Goal: Information Seeking & Learning: Learn about a topic

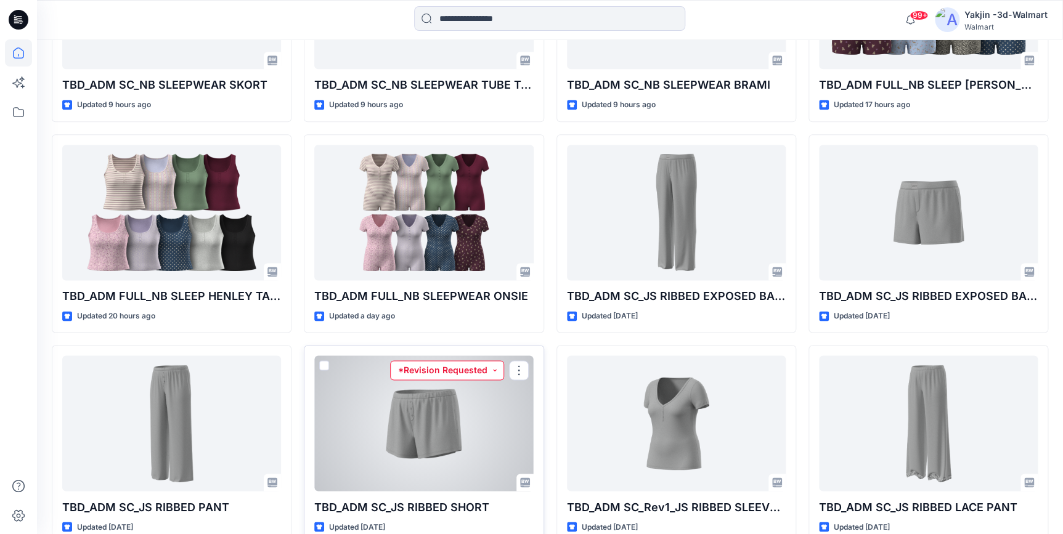
scroll to position [675, 0]
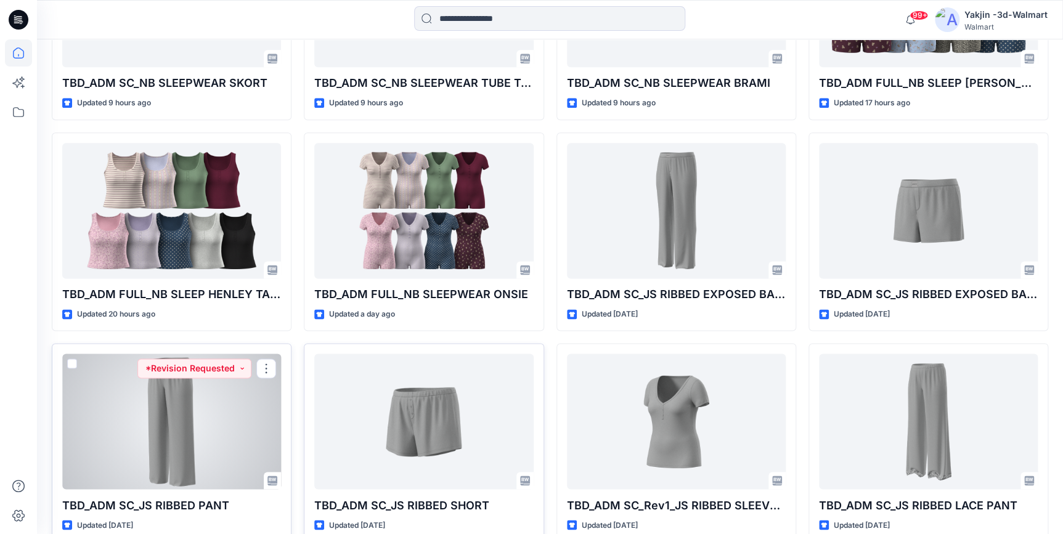
click at [193, 438] on div at bounding box center [171, 422] width 219 height 136
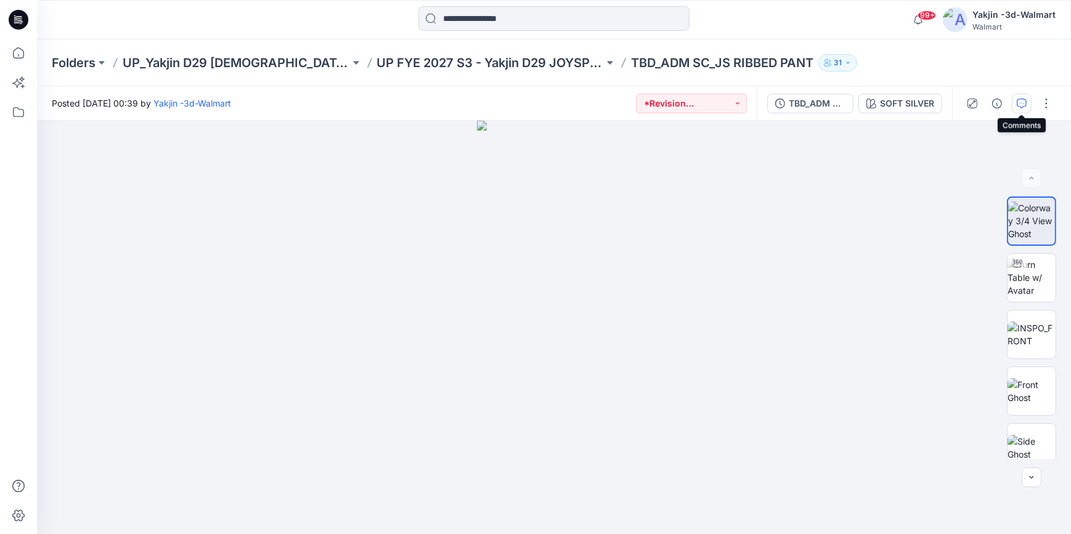
click at [958, 106] on button "button" at bounding box center [1022, 104] width 20 height 20
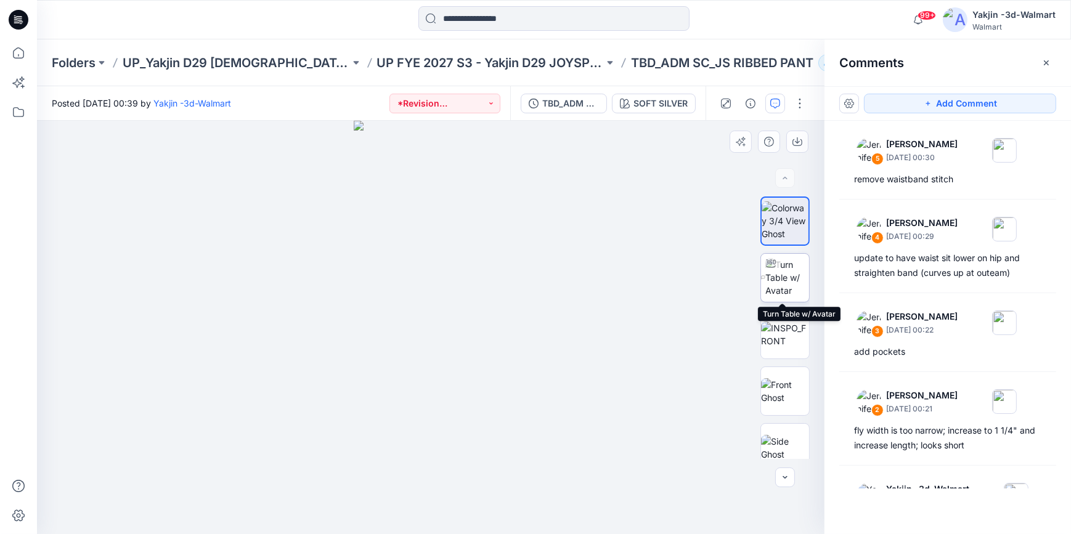
click at [777, 285] on img at bounding box center [788, 277] width 44 height 39
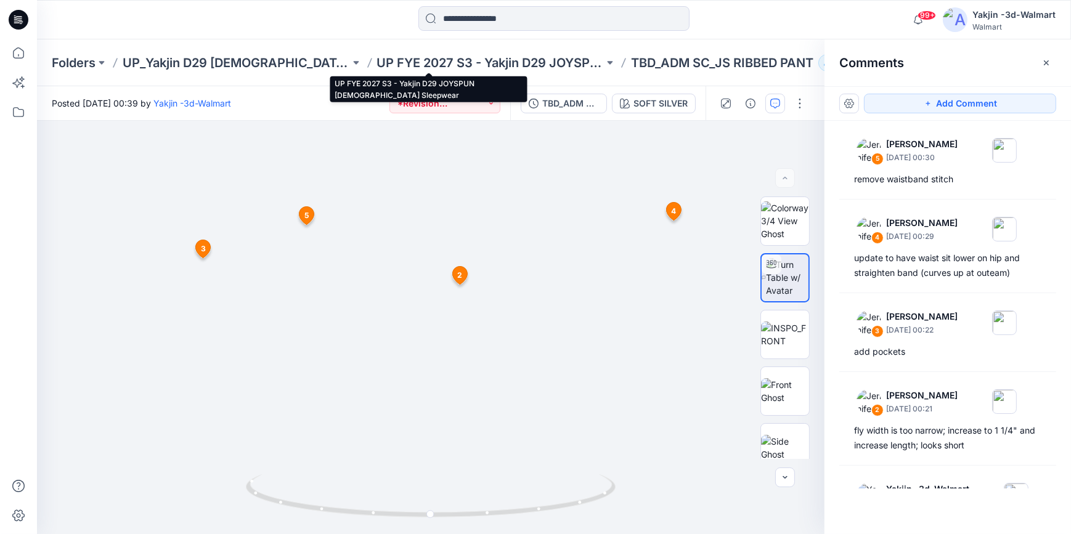
drag, startPoint x: 480, startPoint y: 65, endPoint x: 481, endPoint y: 1, distance: 63.5
click at [480, 65] on p "UP FYE 2027 S3 - Yakjin D29 JOYSPUN [DEMOGRAPHIC_DATA] Sleepwear" at bounding box center [490, 62] width 227 height 17
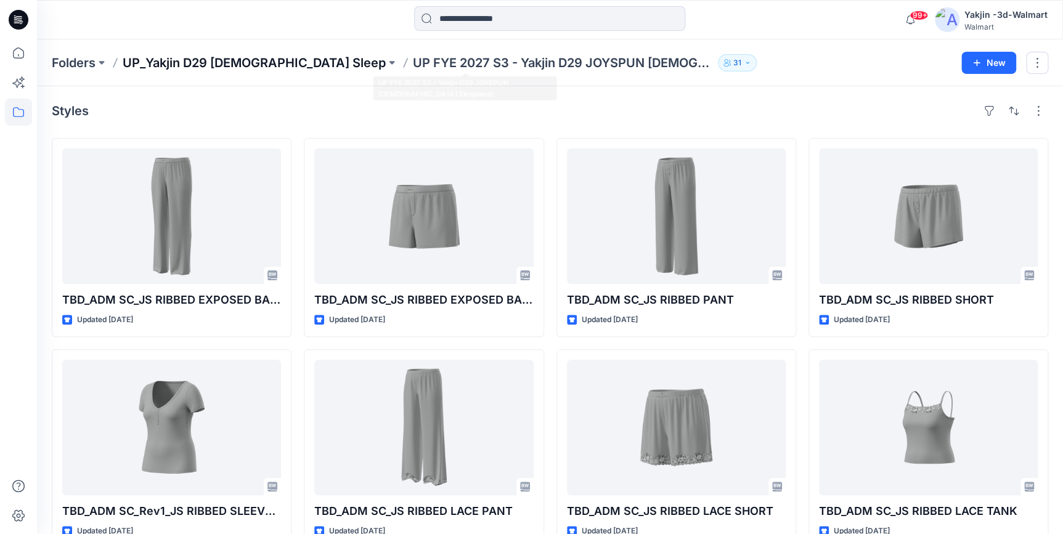
click at [258, 62] on p "UP_Yakjin D29 [DEMOGRAPHIC_DATA] Sleep" at bounding box center [254, 62] width 263 height 17
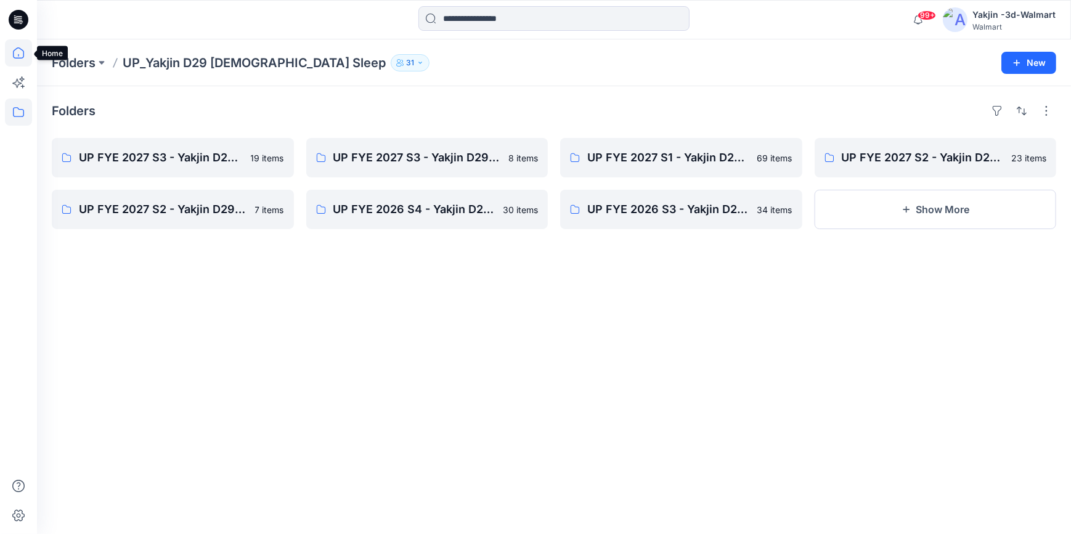
click at [17, 59] on icon at bounding box center [18, 52] width 27 height 27
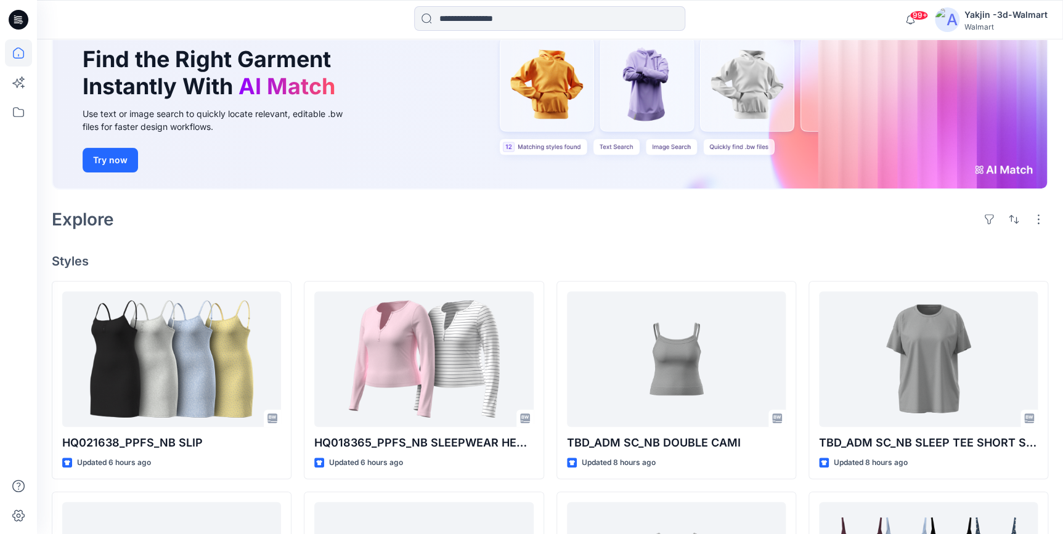
scroll to position [224, 0]
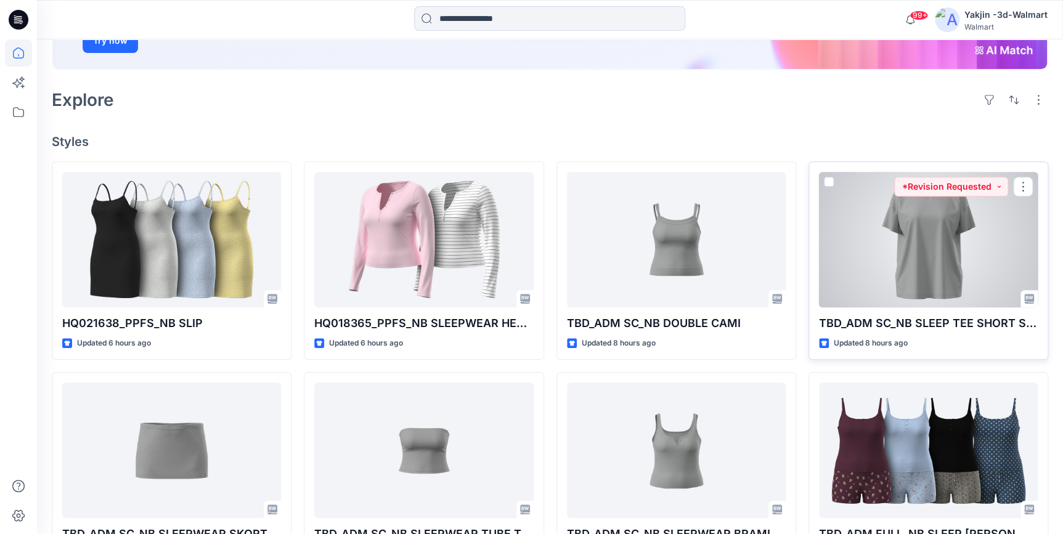
click at [926, 274] on div at bounding box center [928, 240] width 219 height 136
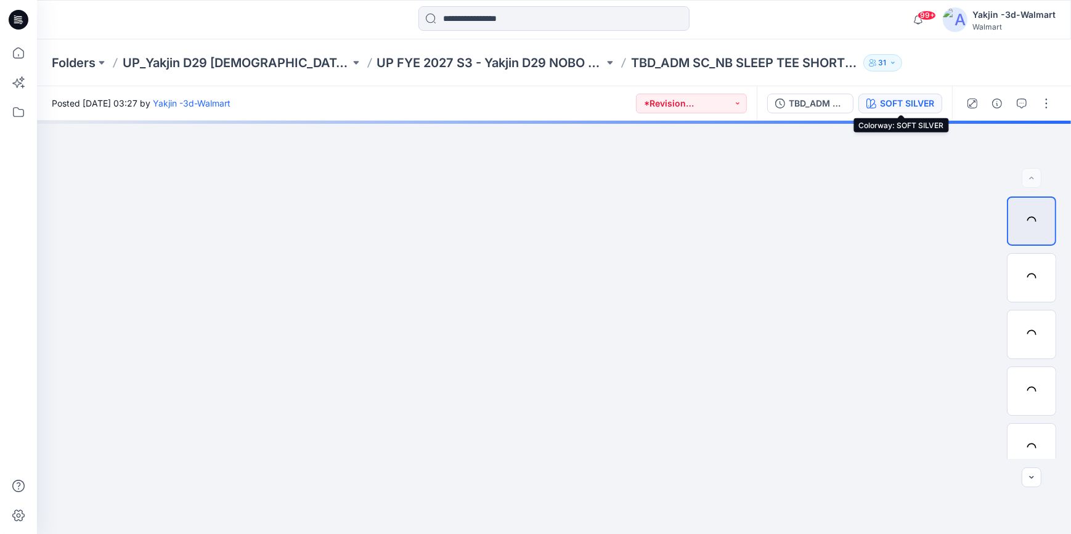
click at [910, 107] on div "SOFT SILVER" at bounding box center [907, 104] width 54 height 14
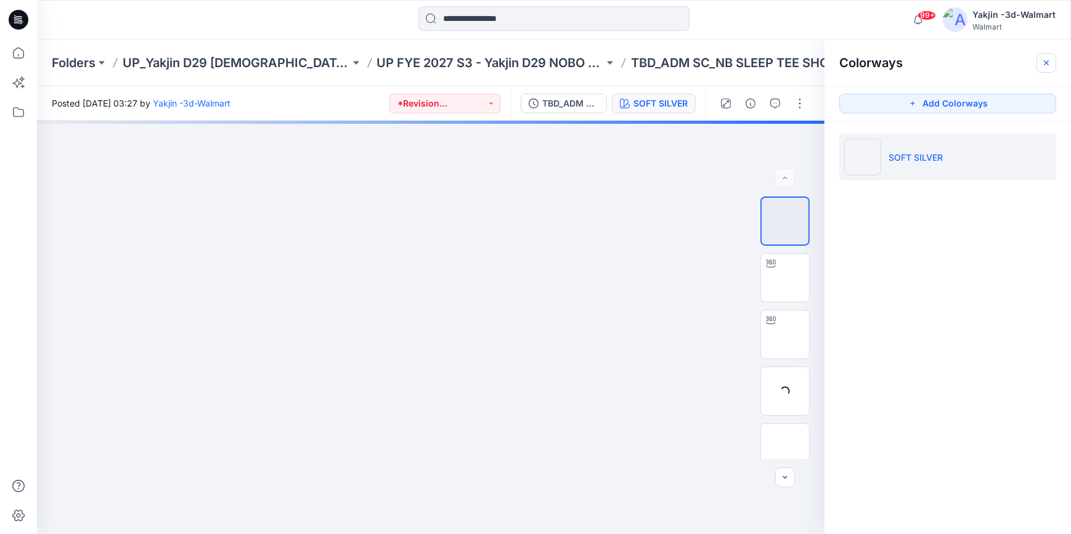
click at [958, 56] on button "button" at bounding box center [1047, 63] width 20 height 20
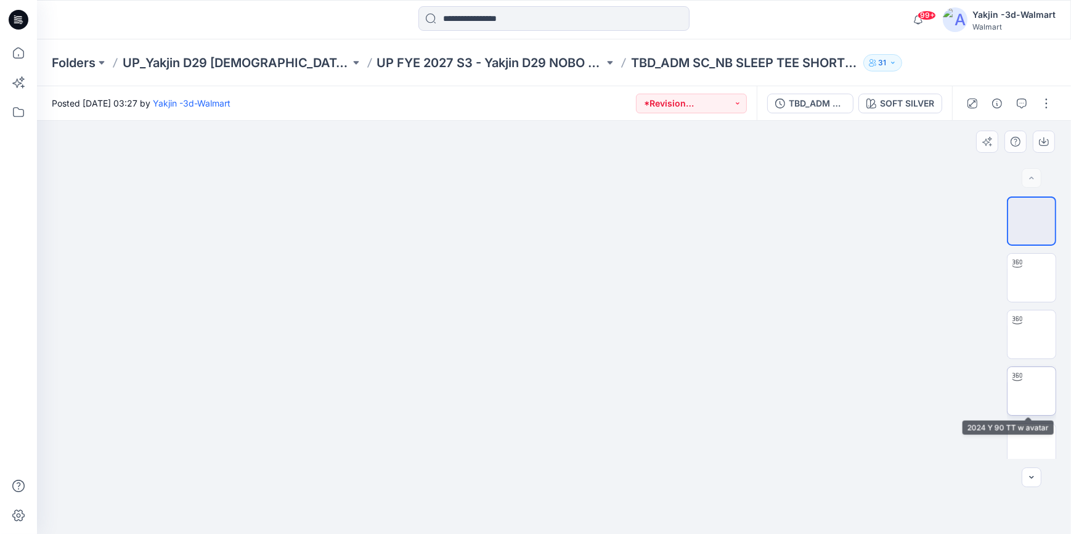
click at [958, 391] on img at bounding box center [1032, 391] width 0 height 0
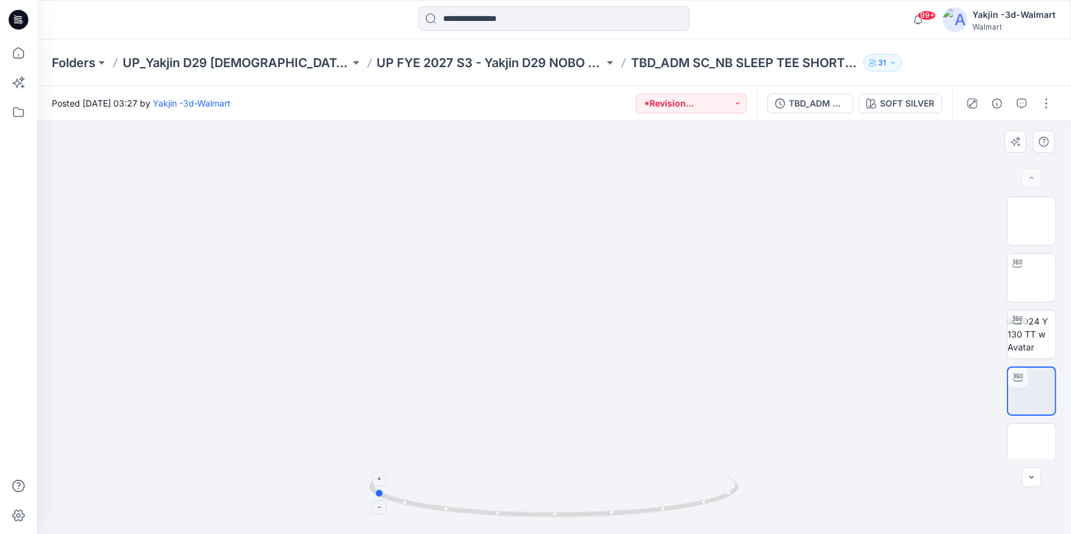
drag, startPoint x: 708, startPoint y: 509, endPoint x: 527, endPoint y: 520, distance: 180.9
click at [527, 481] on icon at bounding box center [555, 498] width 373 height 46
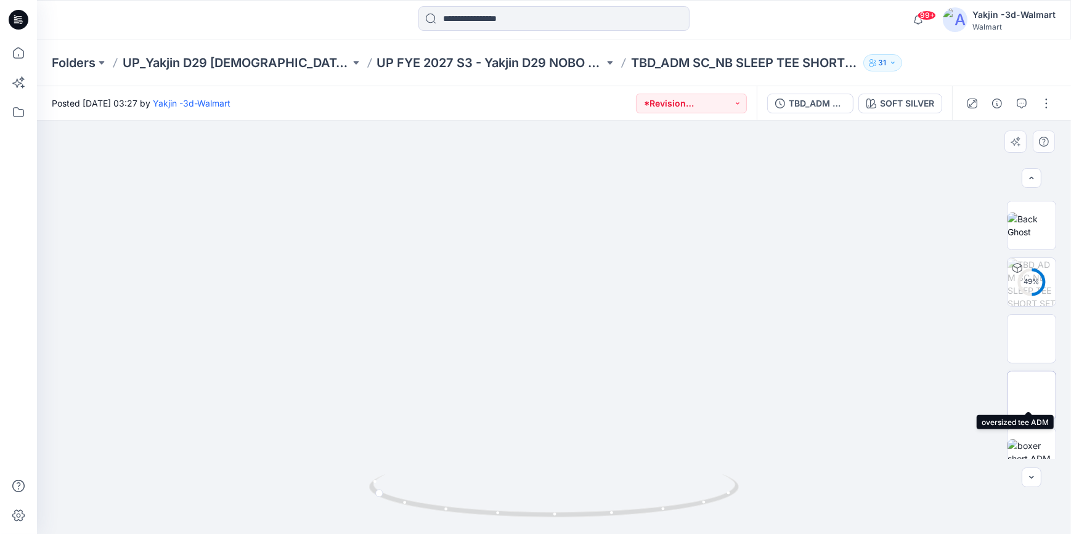
scroll to position [353, 0]
drag, startPoint x: 655, startPoint y: 515, endPoint x: 821, endPoint y: 507, distance: 166.6
click at [821, 481] on div at bounding box center [554, 328] width 1034 height 414
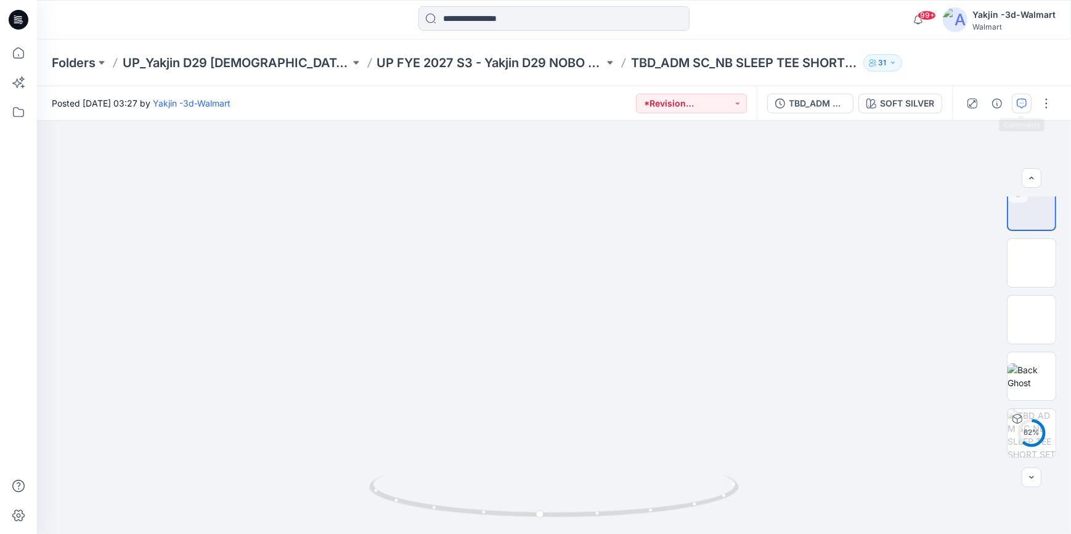
click at [958, 103] on button "button" at bounding box center [1022, 104] width 20 height 20
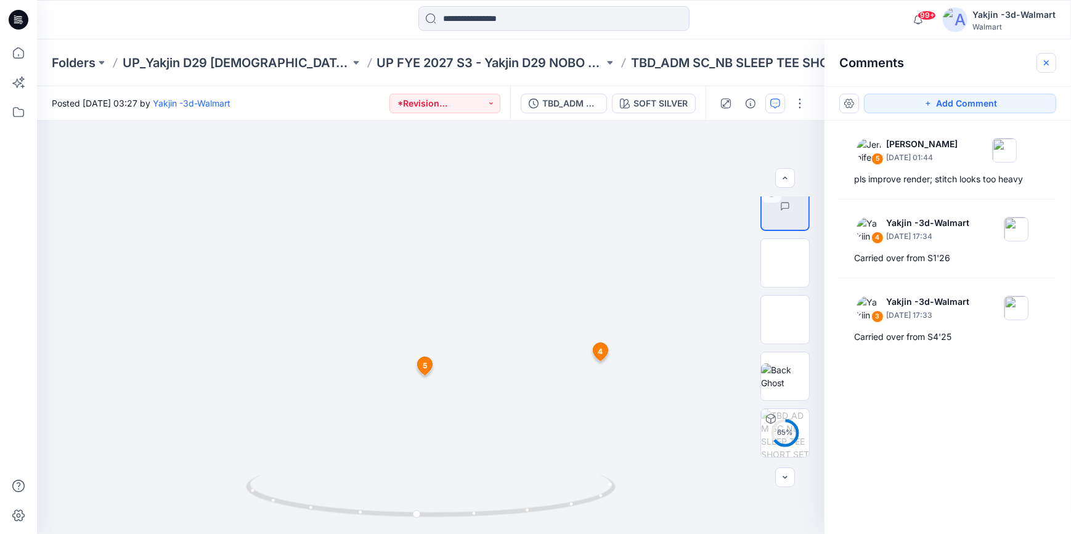
click at [958, 67] on button "button" at bounding box center [1047, 63] width 20 height 20
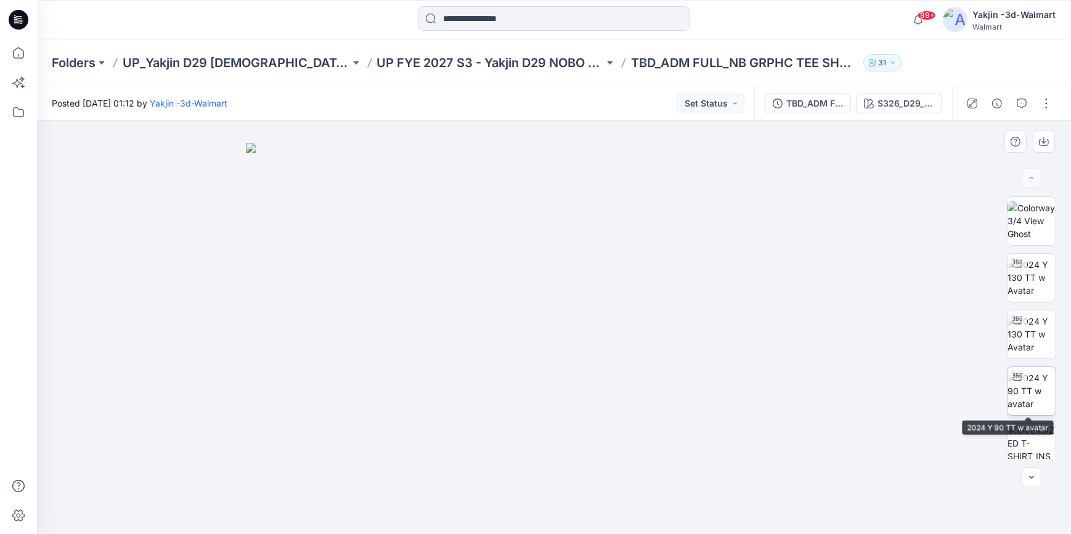
click at [1024, 404] on img at bounding box center [1032, 391] width 48 height 39
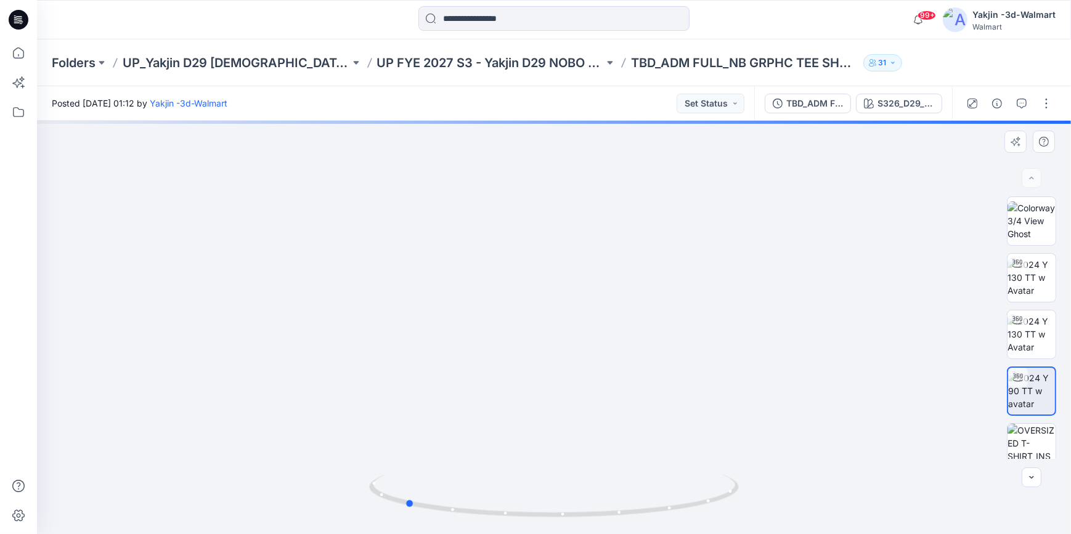
drag, startPoint x: 668, startPoint y: 518, endPoint x: 518, endPoint y: 526, distance: 149.4
click at [518, 526] on div at bounding box center [554, 504] width 370 height 62
click at [19, 20] on icon at bounding box center [19, 20] width 20 height 20
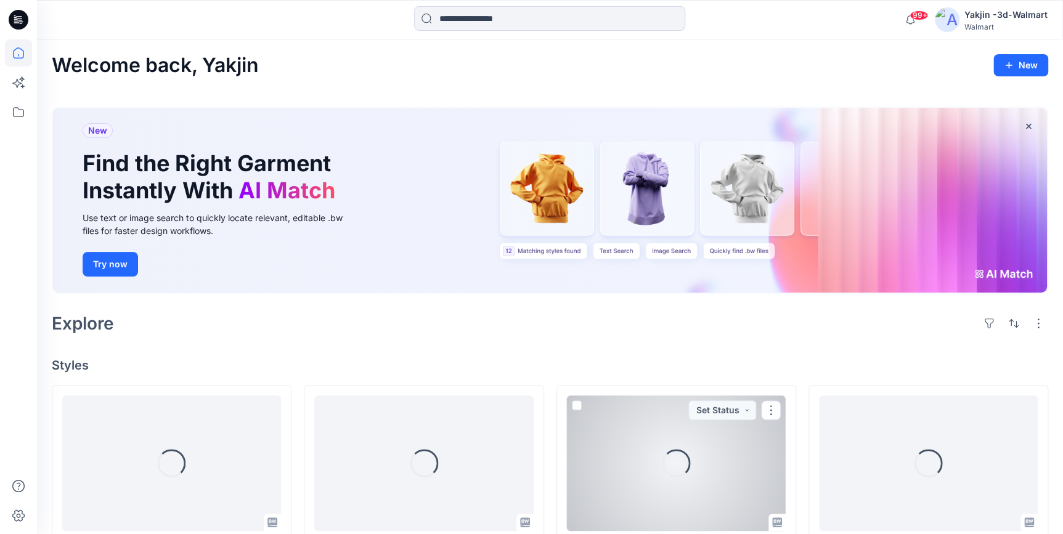
scroll to position [224, 0]
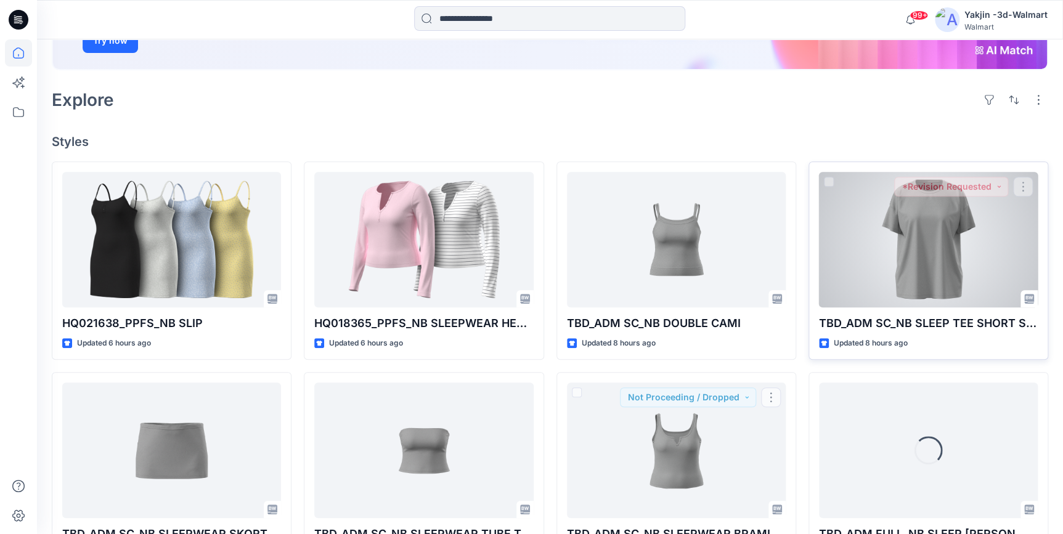
click at [870, 237] on div at bounding box center [928, 240] width 219 height 136
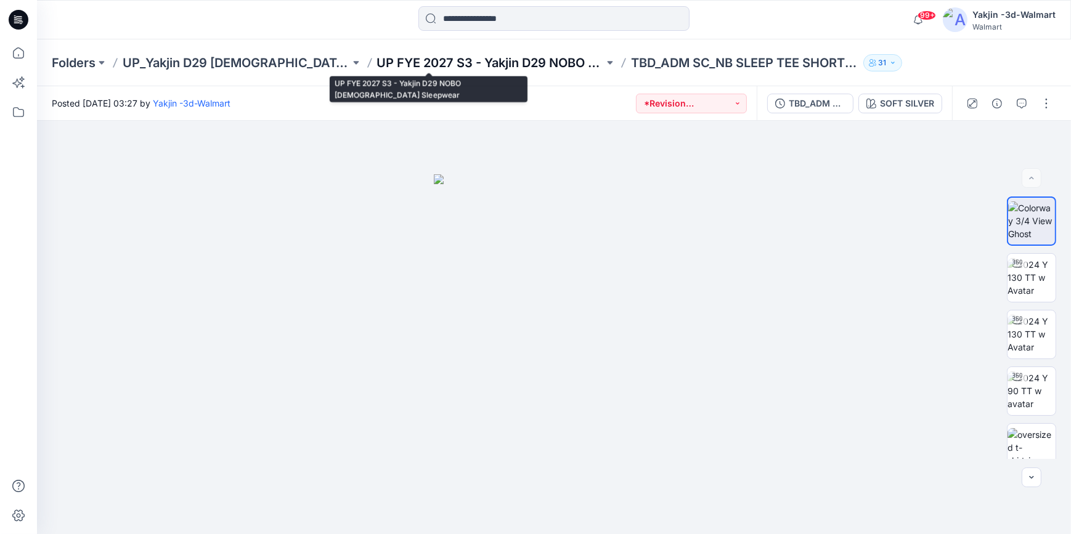
click at [451, 59] on p "UP FYE 2027 S3 - Yakjin D29 NOBO [DEMOGRAPHIC_DATA] Sleepwear" at bounding box center [490, 62] width 227 height 17
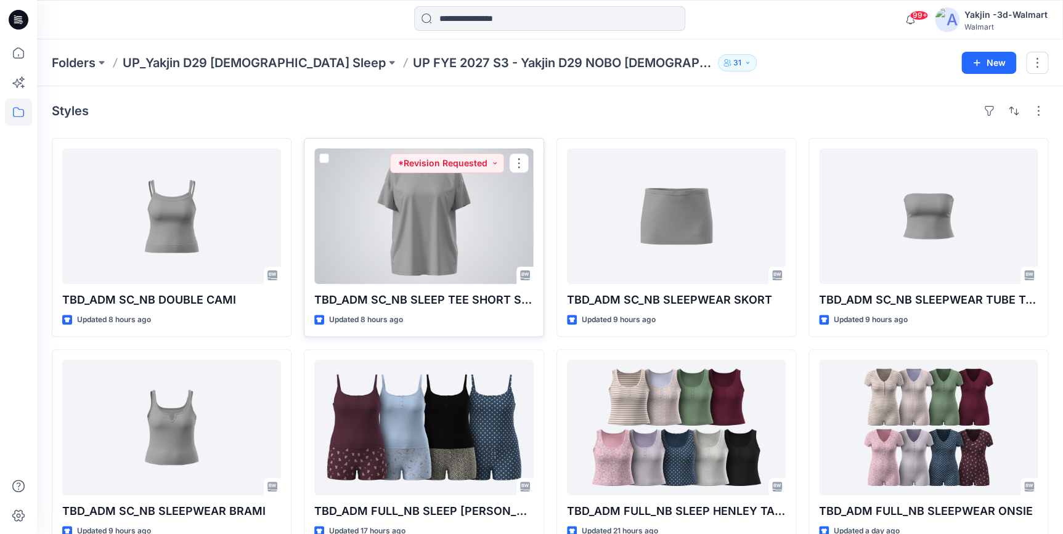
click at [439, 216] on div at bounding box center [423, 217] width 219 height 136
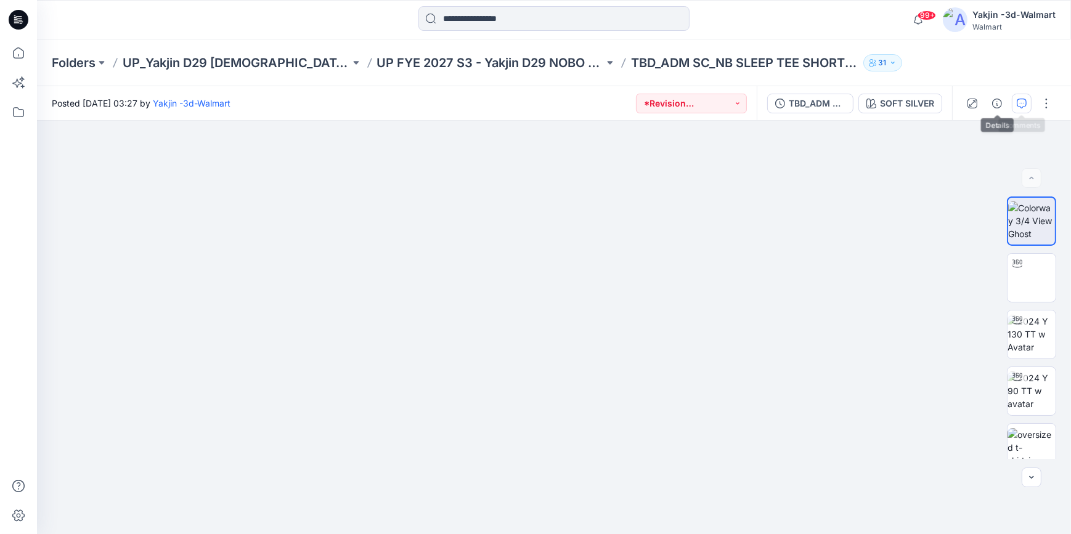
click at [1031, 109] on button "button" at bounding box center [1022, 104] width 20 height 20
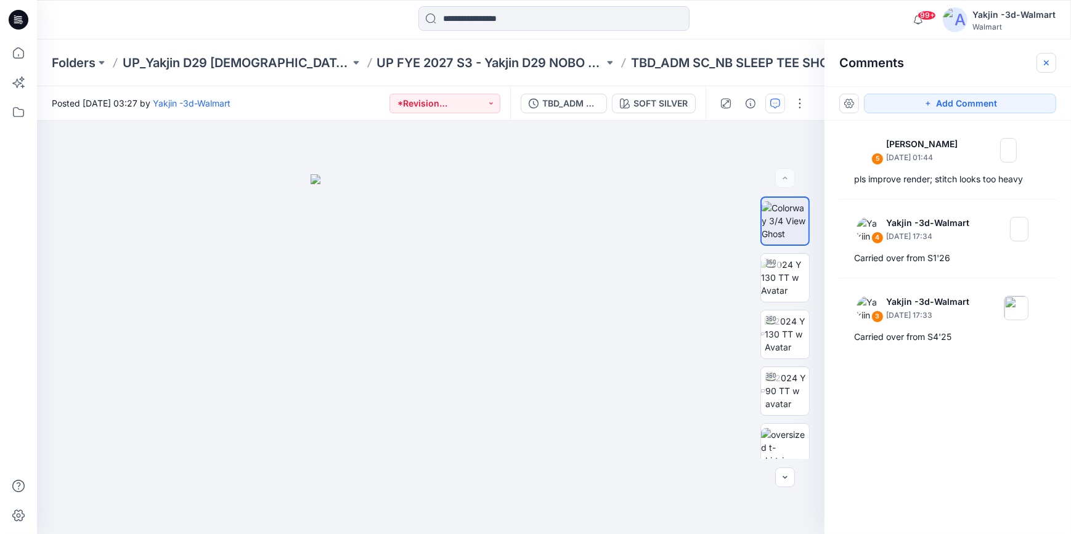
click at [1043, 65] on icon "button" at bounding box center [1047, 63] width 10 height 10
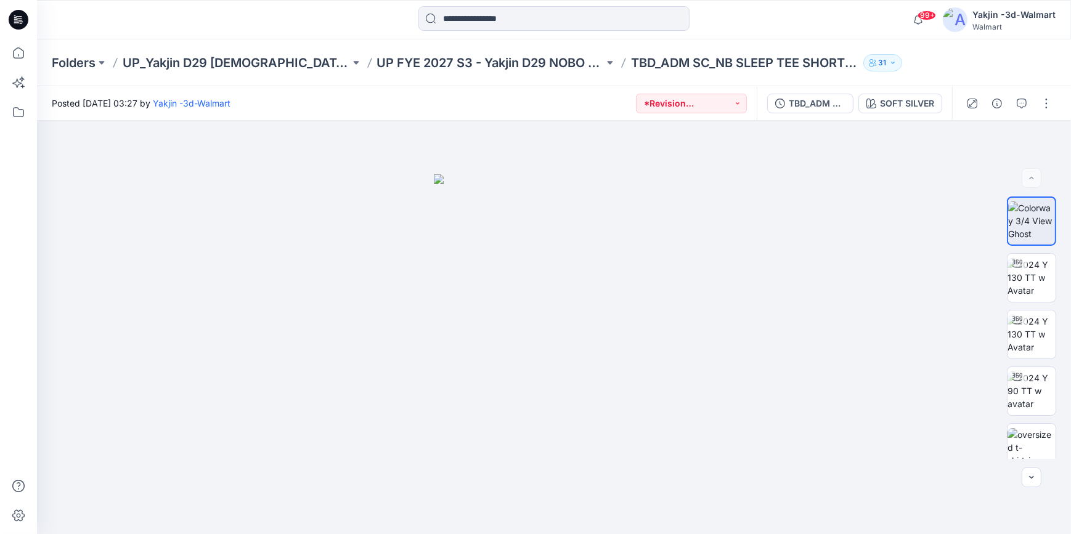
click at [20, 18] on icon at bounding box center [19, 20] width 20 height 20
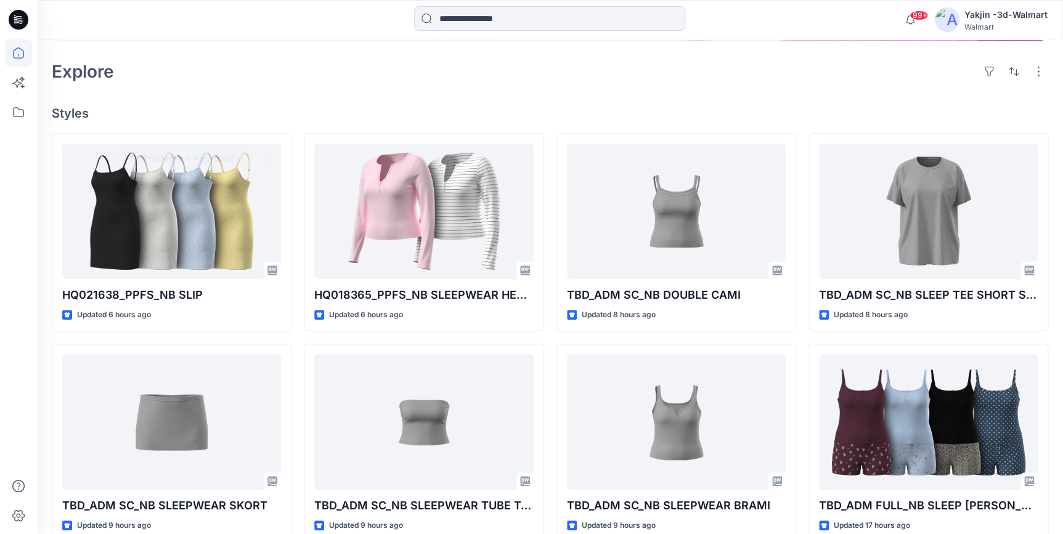
scroll to position [224, 0]
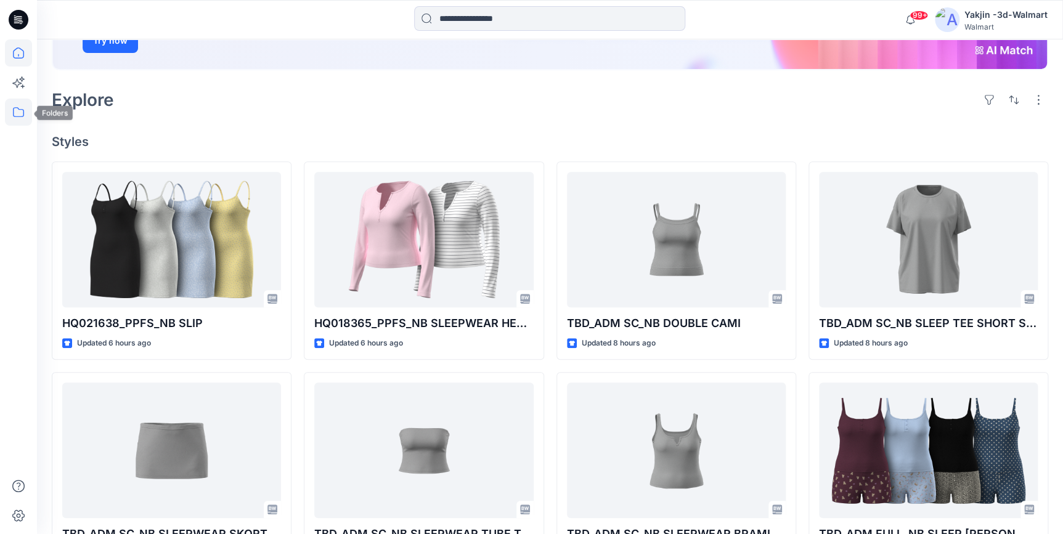
click at [9, 117] on icon at bounding box center [18, 112] width 27 height 27
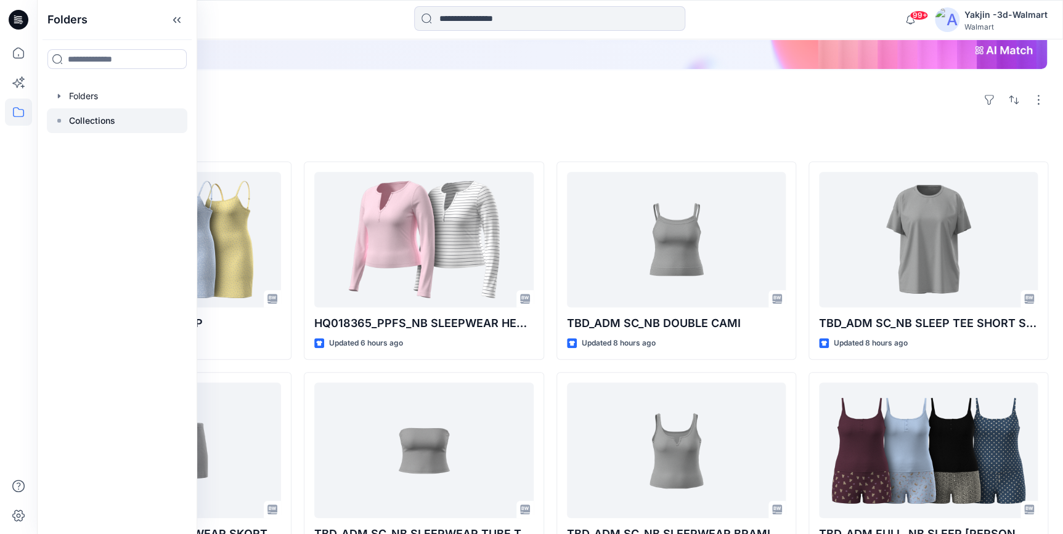
click at [109, 118] on p "Collections" at bounding box center [92, 120] width 46 height 15
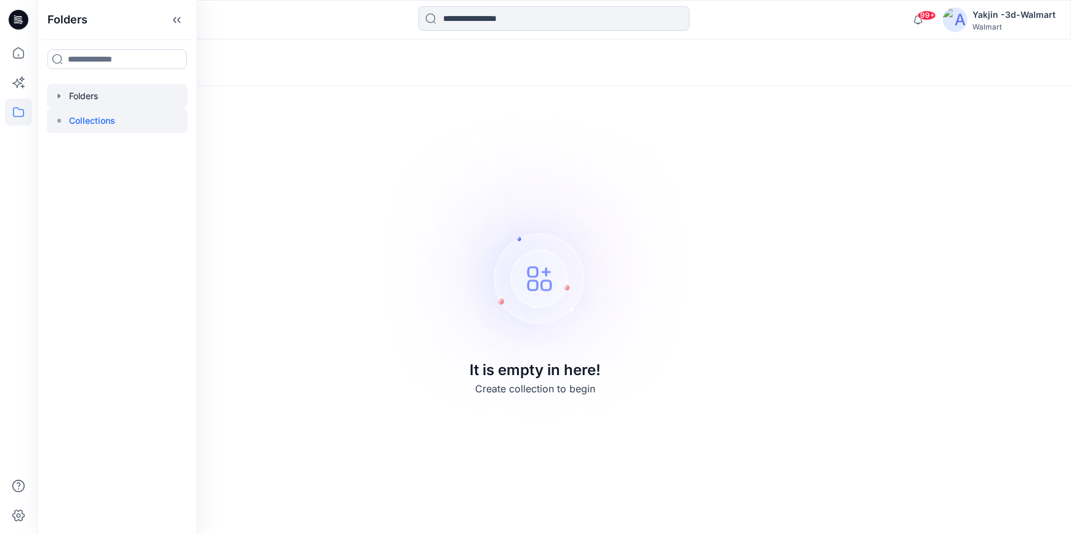
click at [94, 91] on div at bounding box center [117, 96] width 141 height 25
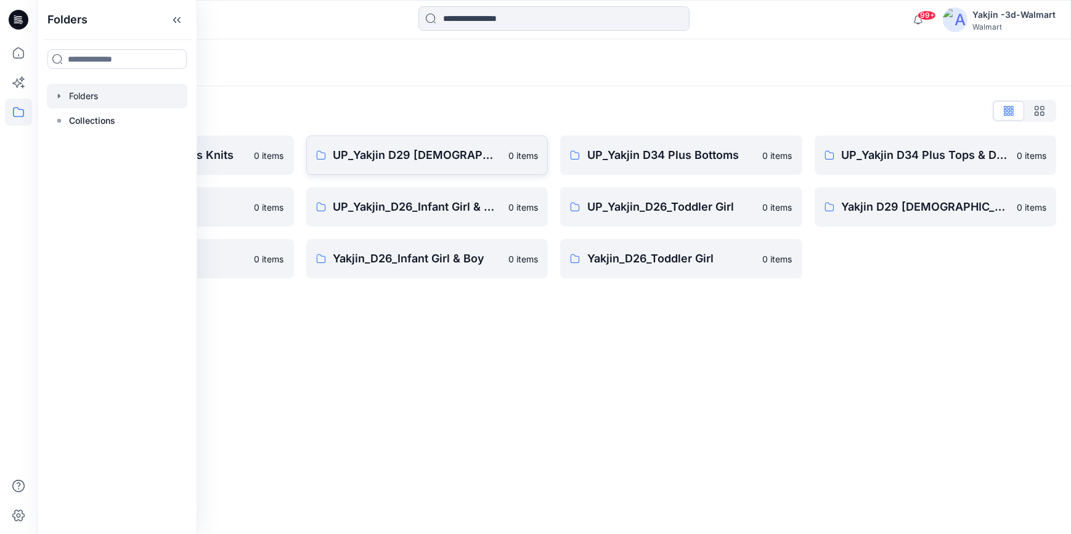
click at [399, 156] on p "UP_Yakjin D29 [DEMOGRAPHIC_DATA] Sleep" at bounding box center [417, 155] width 168 height 17
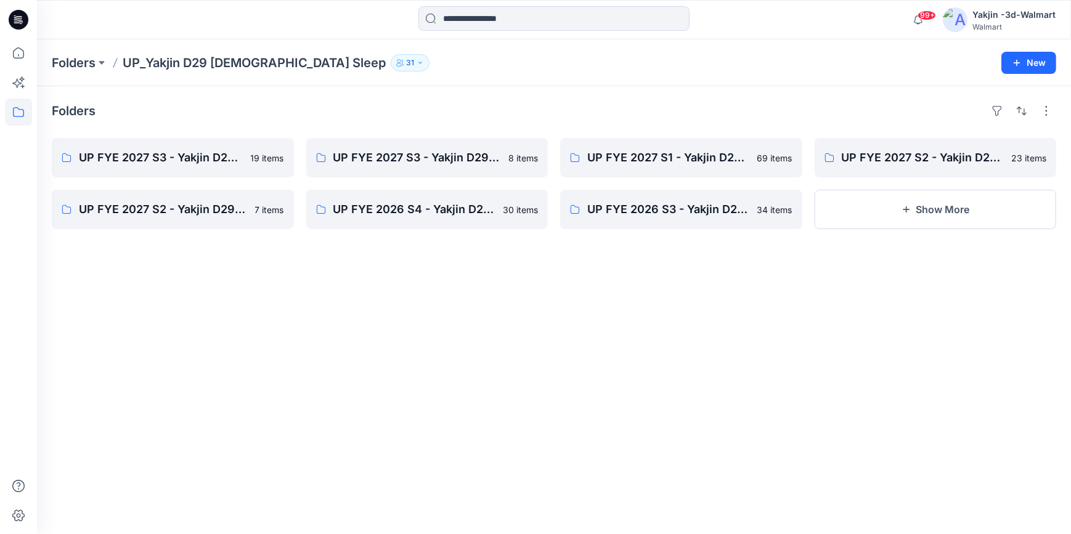
click at [523, 313] on div "Folders UP FYE 2027 S3 - Yakjin D29 NOBO Ladies Sleepwear 19 items UP FYE 2027 …" at bounding box center [554, 310] width 1034 height 448
click at [205, 157] on p "UP FYE 2027 S3 - Yakjin D29 NOBO [DEMOGRAPHIC_DATA] Sleepwear" at bounding box center [172, 157] width 186 height 17
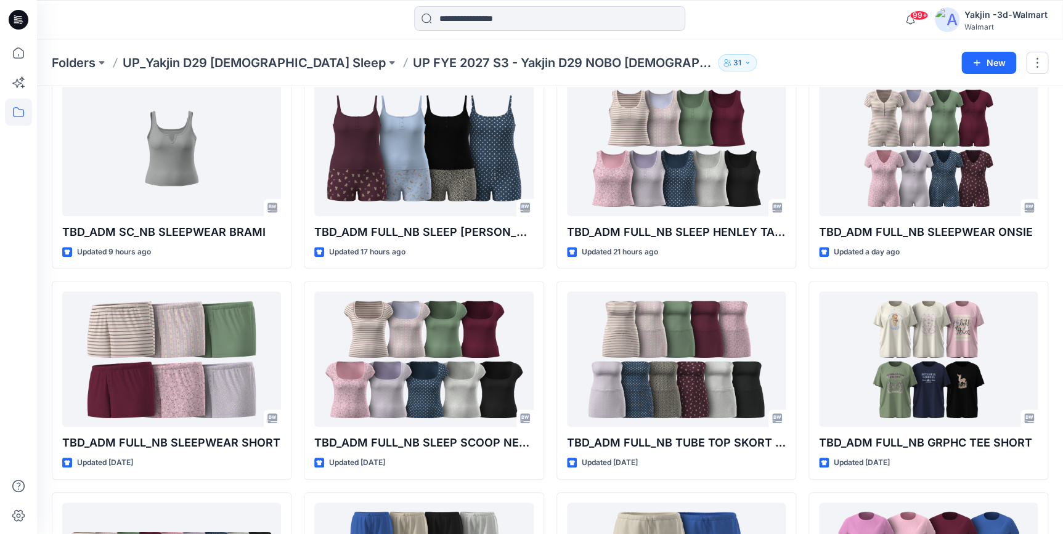
scroll to position [392, 0]
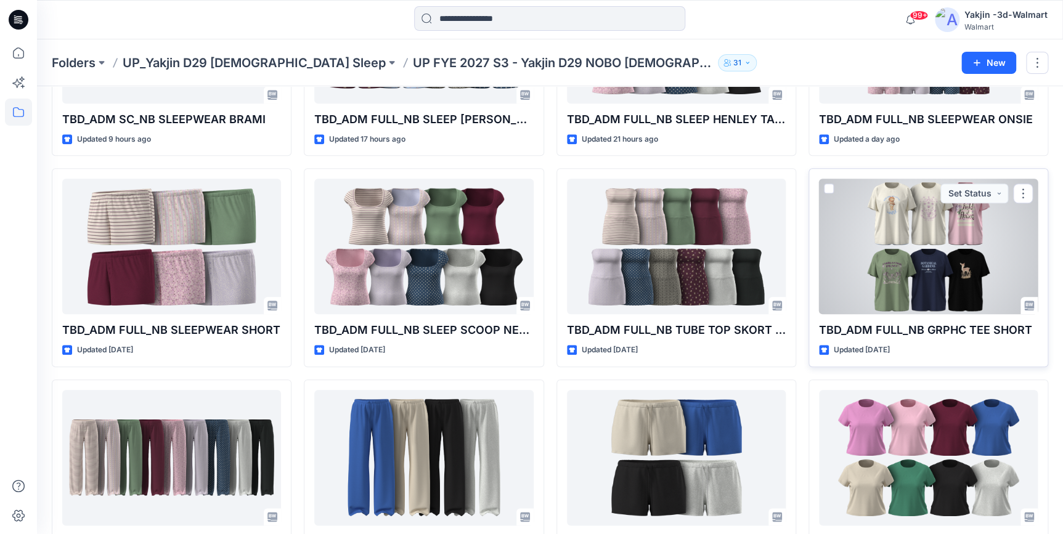
click at [939, 277] on div at bounding box center [928, 247] width 219 height 136
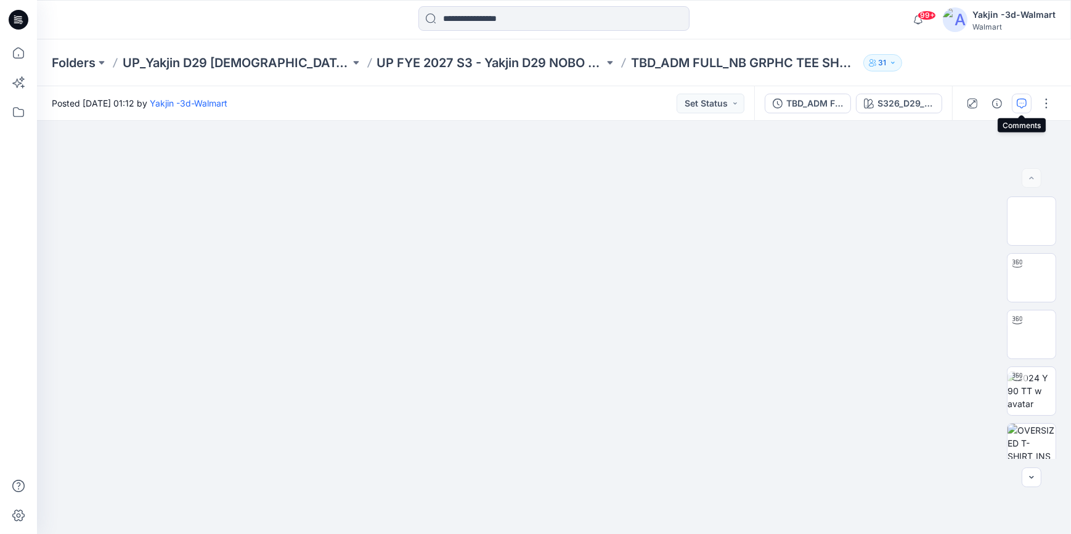
click at [1019, 105] on icon "button" at bounding box center [1022, 104] width 10 height 10
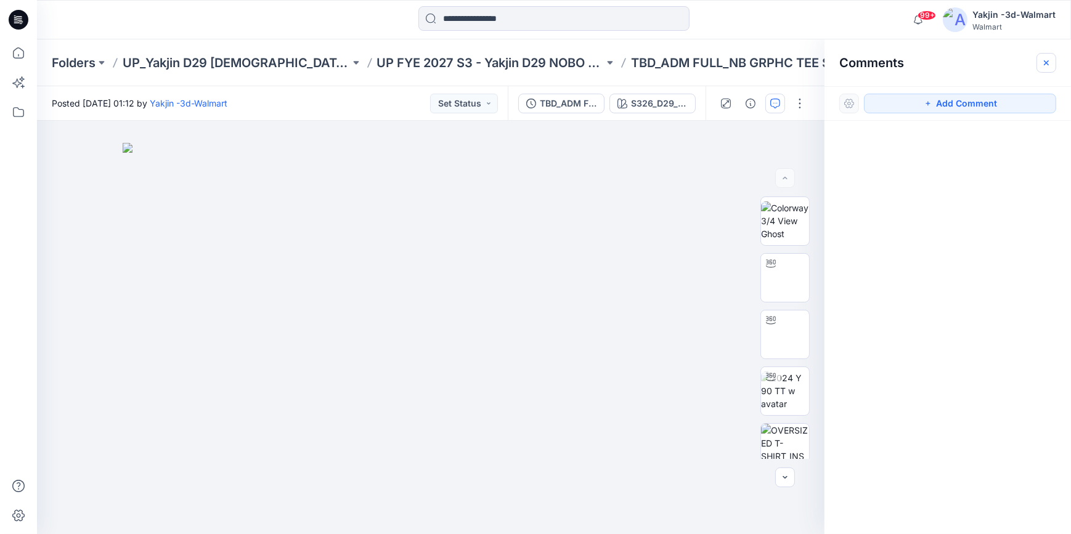
click at [1045, 60] on icon "button" at bounding box center [1047, 63] width 10 height 10
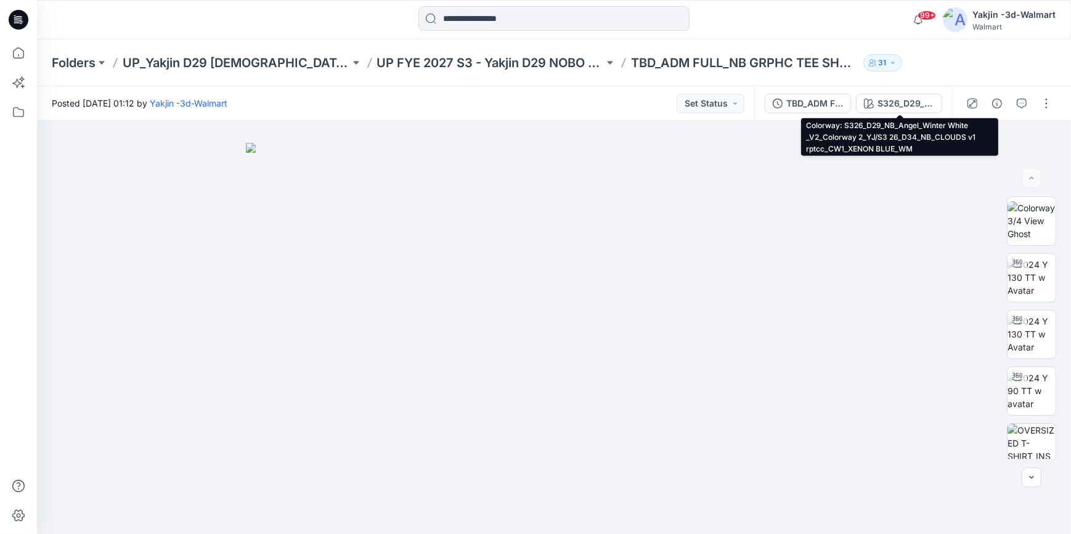
drag, startPoint x: 898, startPoint y: 105, endPoint x: 904, endPoint y: 119, distance: 15.2
click at [898, 105] on div "S326_D29_NB_Angel_Winter White _V2_Colorway 2_YJ/S3 26_D34_NB_CLOUDS v1 rptcc_C…" at bounding box center [906, 104] width 57 height 14
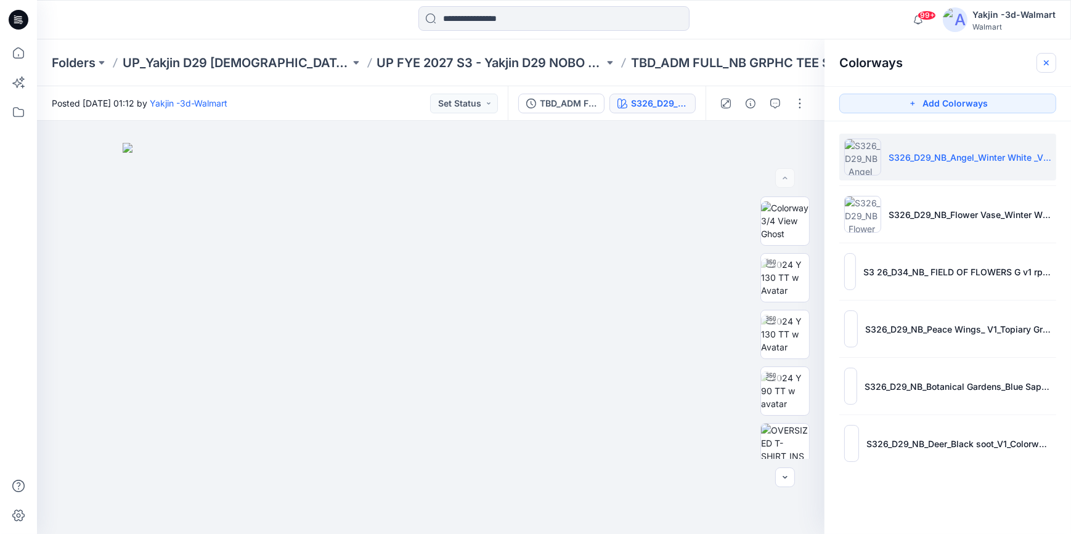
click at [1047, 62] on icon "button" at bounding box center [1046, 62] width 5 height 5
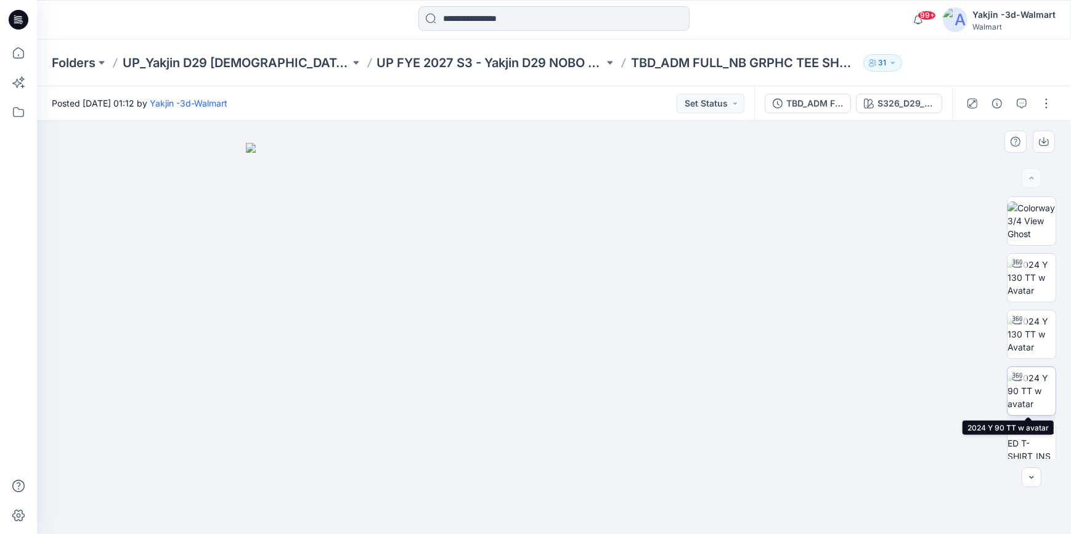
click at [1040, 394] on img at bounding box center [1032, 391] width 48 height 39
drag, startPoint x: 655, startPoint y: 524, endPoint x: 504, endPoint y: 533, distance: 151.9
click at [504, 533] on img at bounding box center [554, 505] width 370 height 60
drag, startPoint x: 591, startPoint y: 520, endPoint x: 732, endPoint y: 512, distance: 141.4
click at [732, 512] on icon at bounding box center [555, 498] width 373 height 46
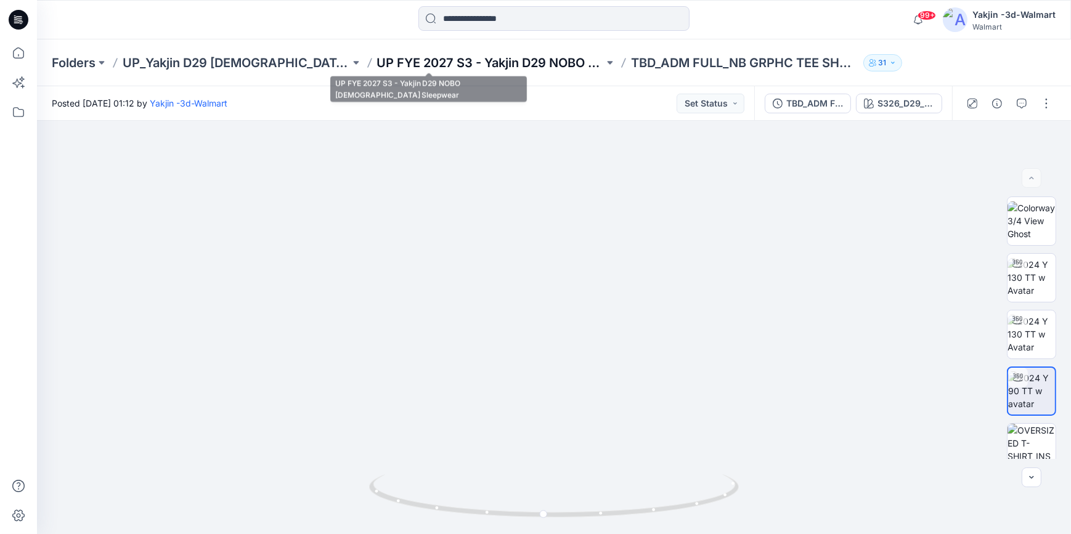
click at [482, 62] on p "UP FYE 2027 S3 - Yakjin D29 NOBO [DEMOGRAPHIC_DATA] Sleepwear" at bounding box center [490, 62] width 227 height 17
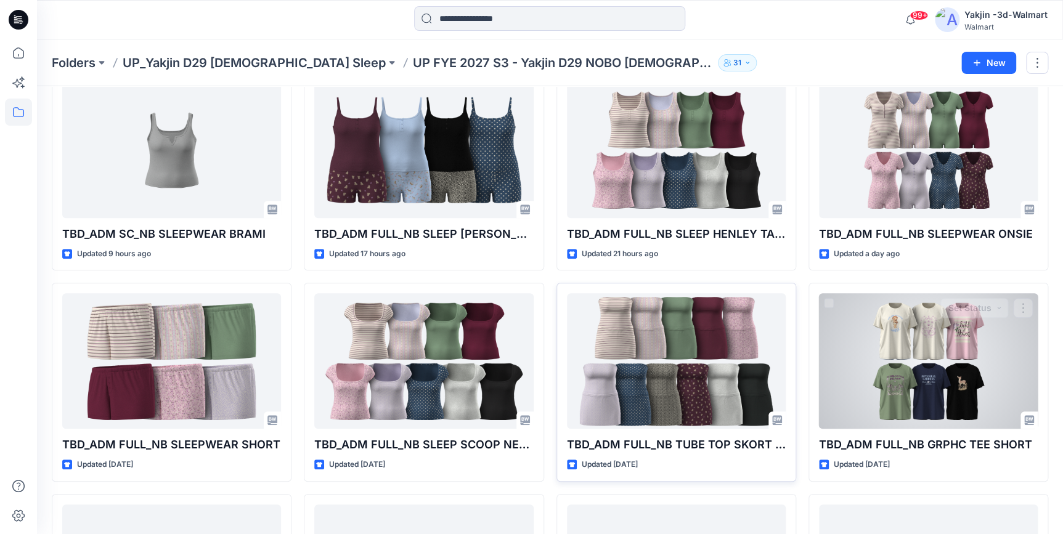
scroll to position [156, 0]
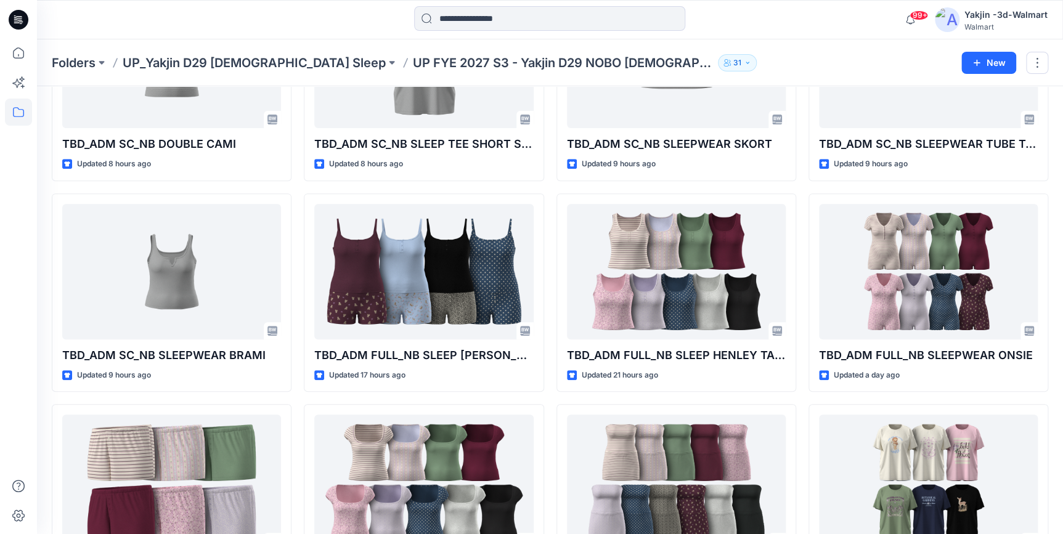
click at [23, 330] on div at bounding box center [18, 286] width 27 height 495
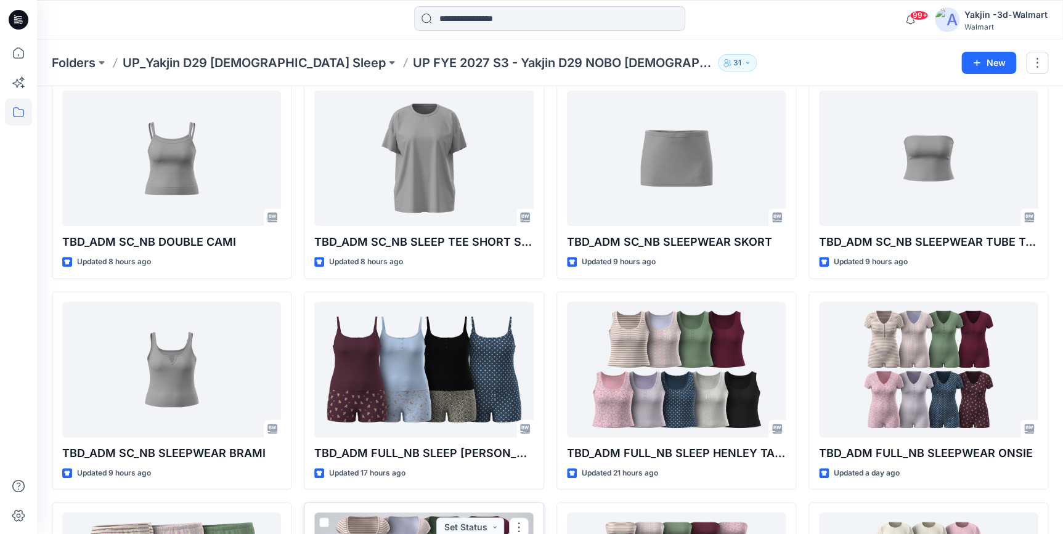
scroll to position [0, 0]
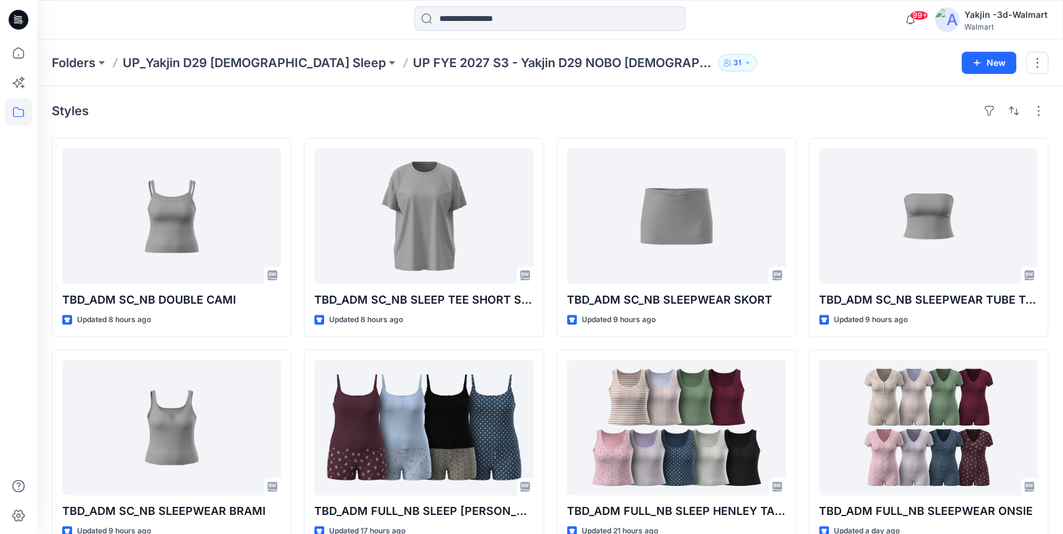
click at [413, 114] on div "Styles" at bounding box center [550, 111] width 997 height 20
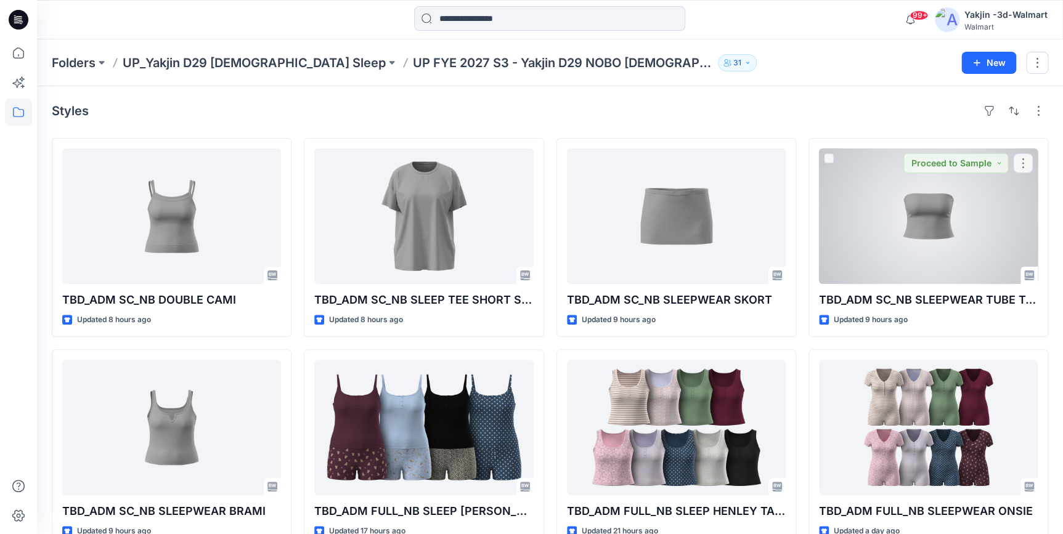
drag, startPoint x: 894, startPoint y: 240, endPoint x: 888, endPoint y: 245, distance: 7.4
click at [894, 240] on div at bounding box center [928, 217] width 219 height 136
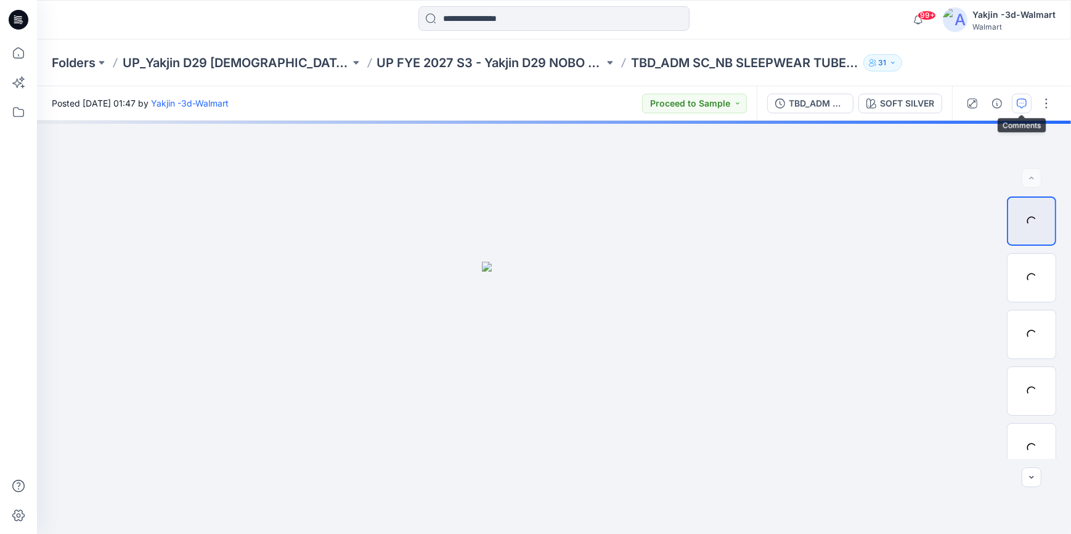
click at [1016, 99] on button "button" at bounding box center [1022, 104] width 20 height 20
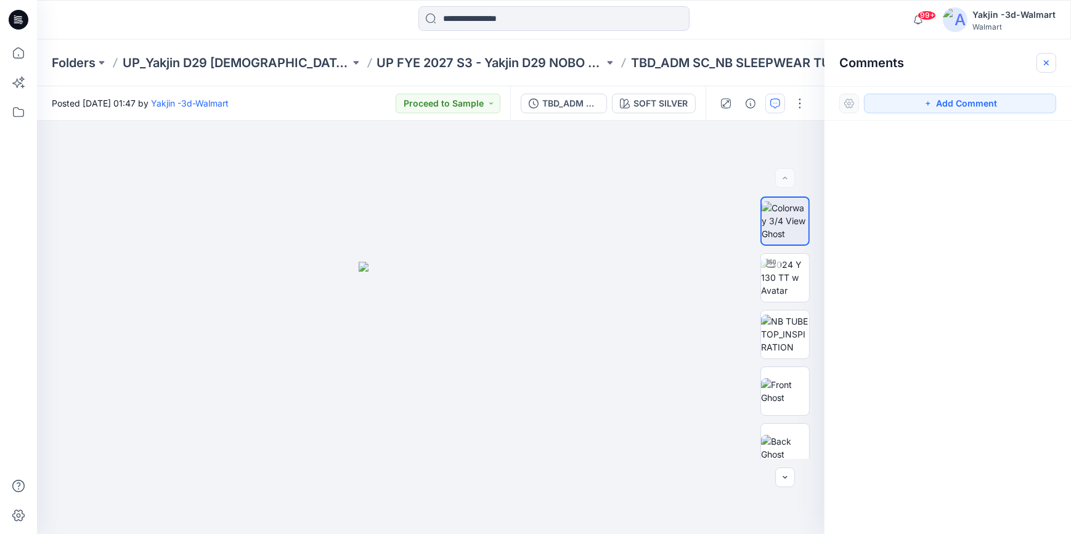
click at [1048, 62] on icon "button" at bounding box center [1047, 63] width 10 height 10
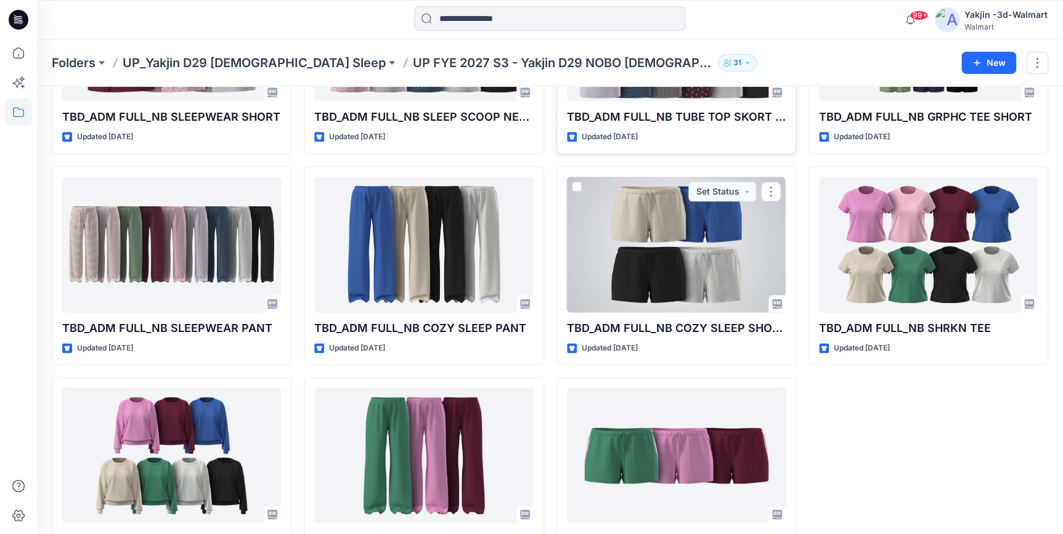
scroll to position [660, 0]
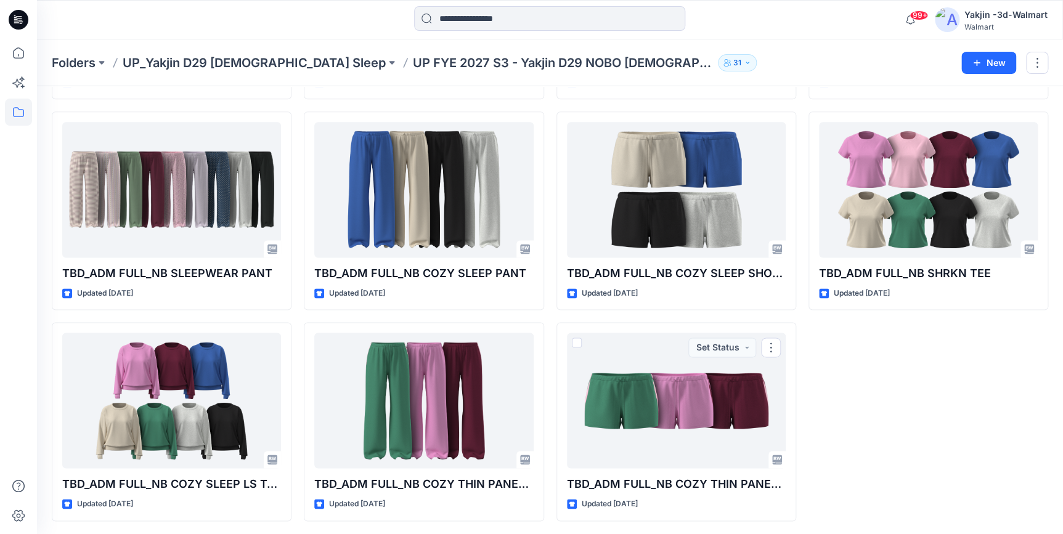
click at [909, 442] on div "TBD_ADM SC_NB SLEEPWEAR TUBE TOP Updated 9 hours ago TBD_ADM FULL_NB SLEEPWEAR …" at bounding box center [929, -1] width 240 height 1043
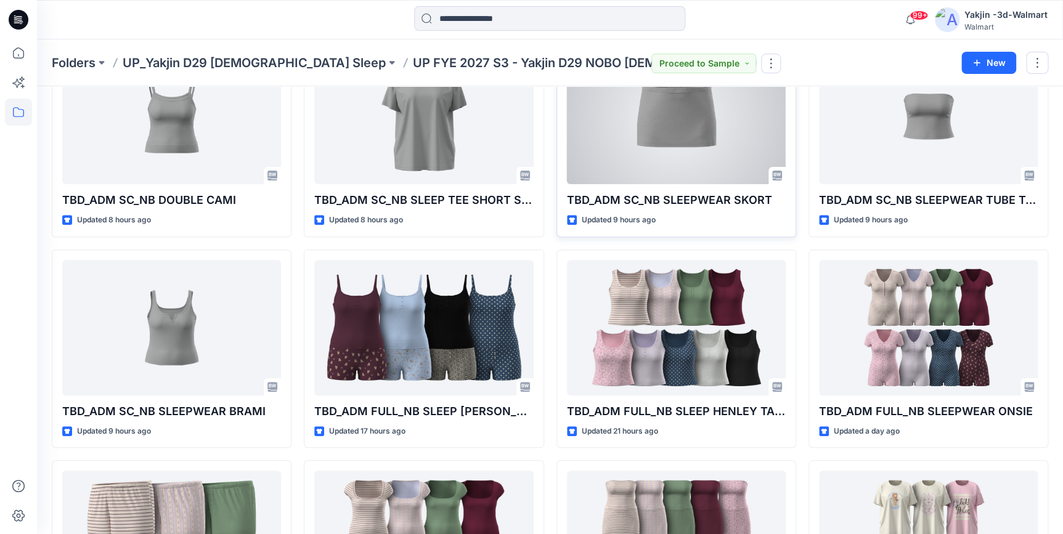
scroll to position [64, 0]
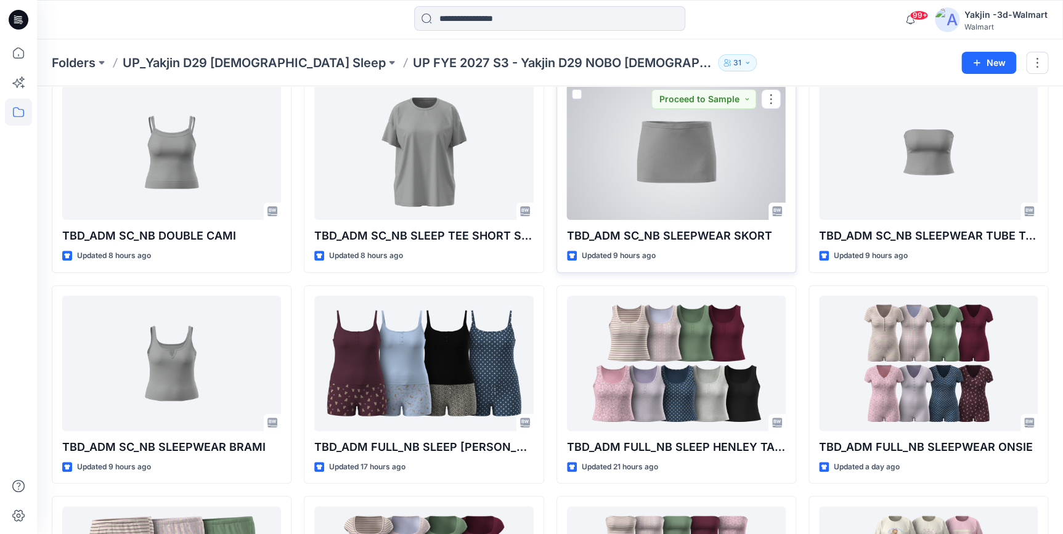
click at [685, 148] on div at bounding box center [676, 152] width 219 height 136
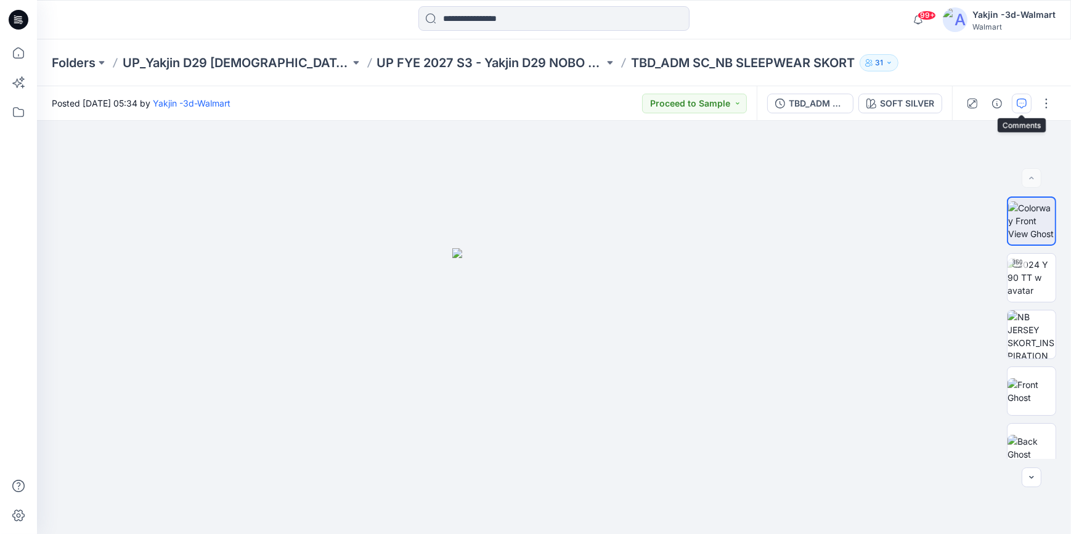
click at [1023, 104] on icon "button" at bounding box center [1022, 104] width 10 height 10
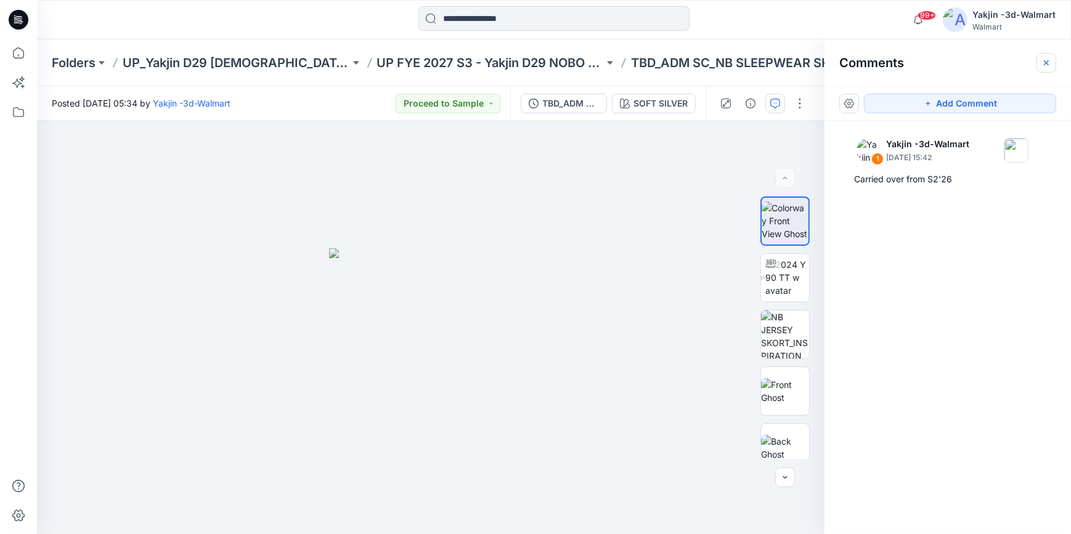
click at [1047, 63] on icon "button" at bounding box center [1047, 63] width 10 height 10
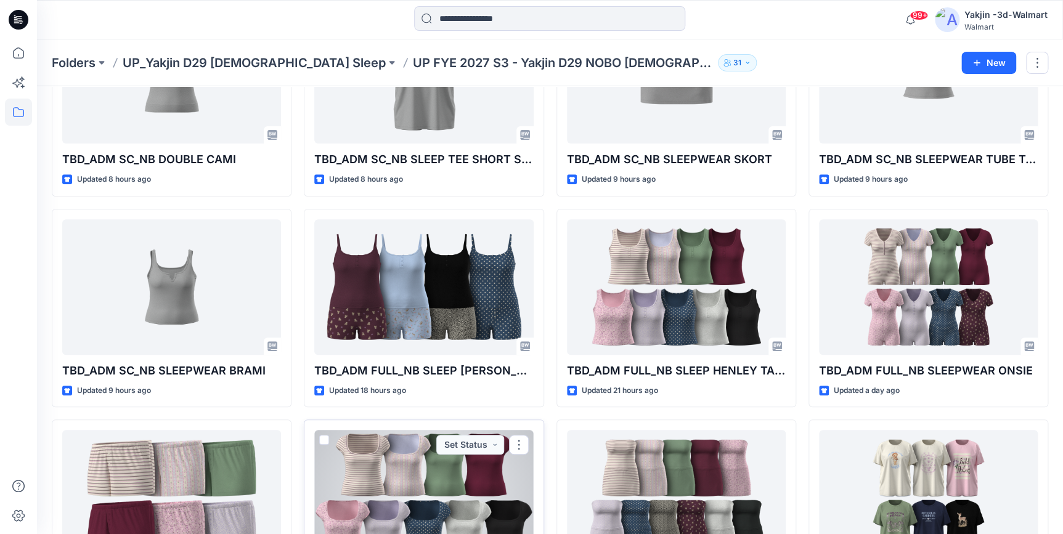
scroll to position [224, 0]
